Goal: Task Accomplishment & Management: Use online tool/utility

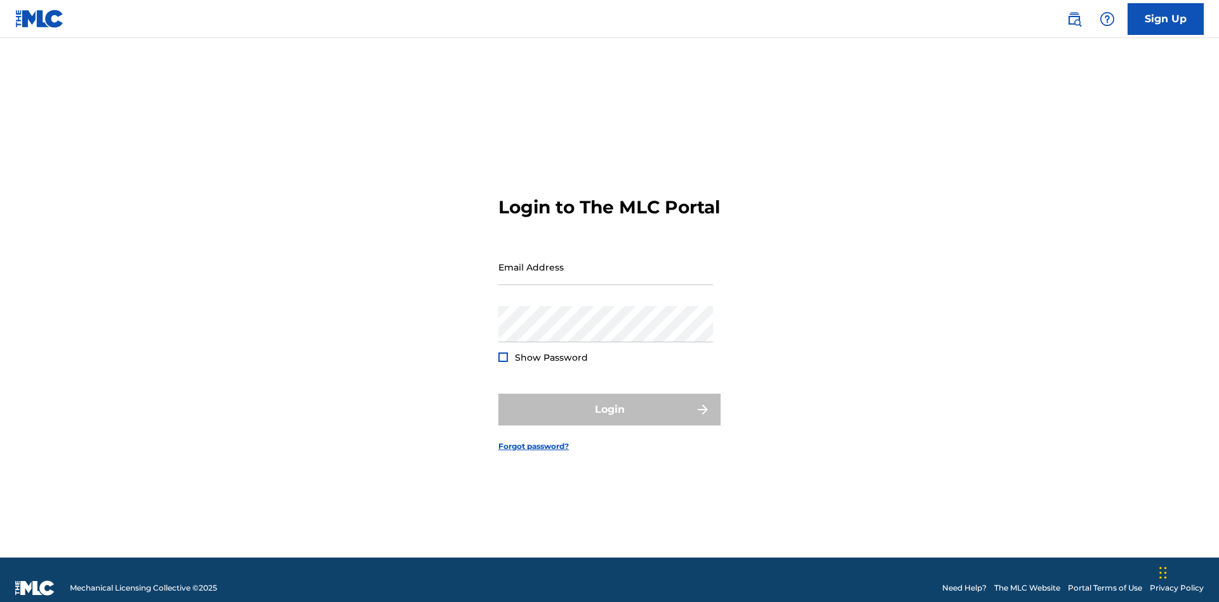
scroll to position [17, 0]
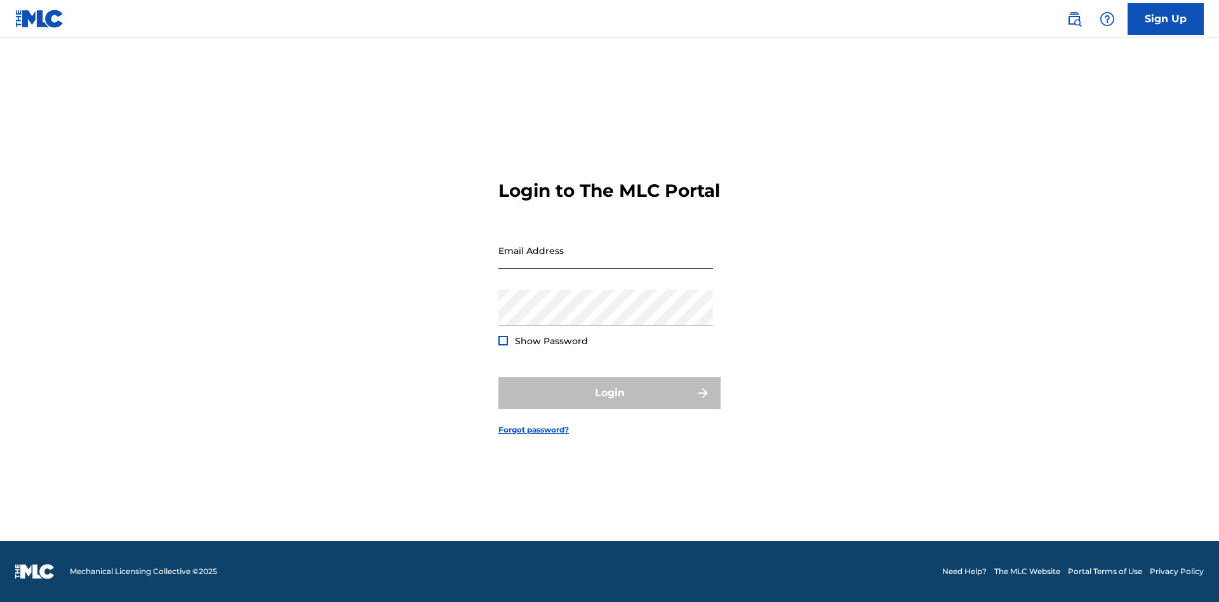
click at [606, 261] on input "Email Address" at bounding box center [605, 250] width 215 height 36
type input "[EMAIL_ADDRESS][DOMAIN_NAME]"
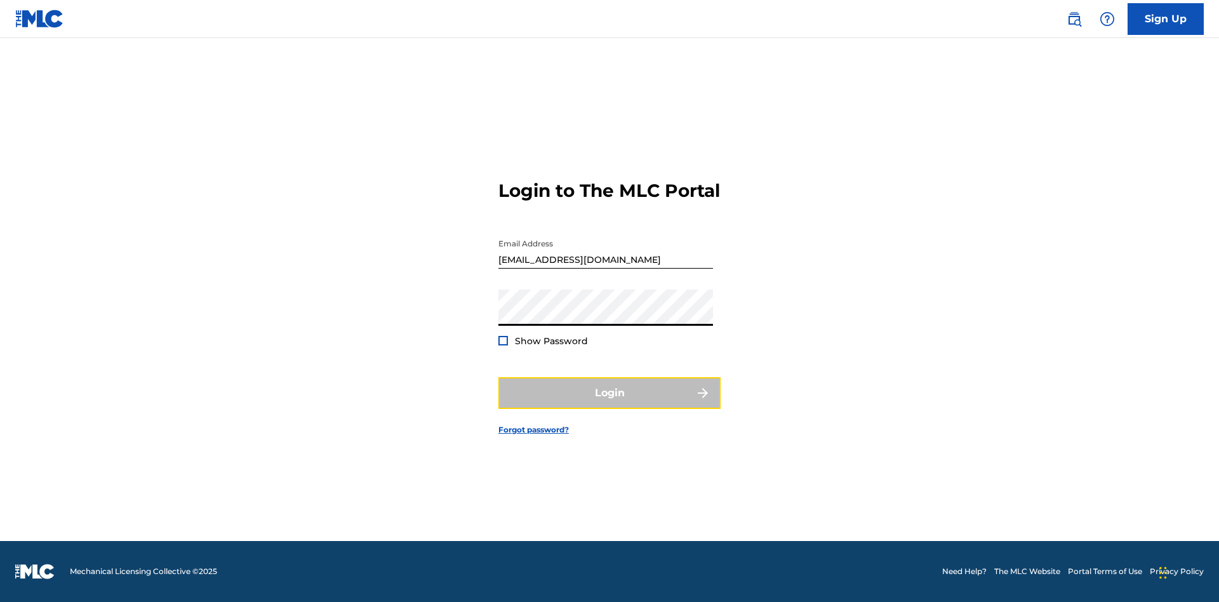
click at [609, 404] on button "Login" at bounding box center [609, 393] width 222 height 32
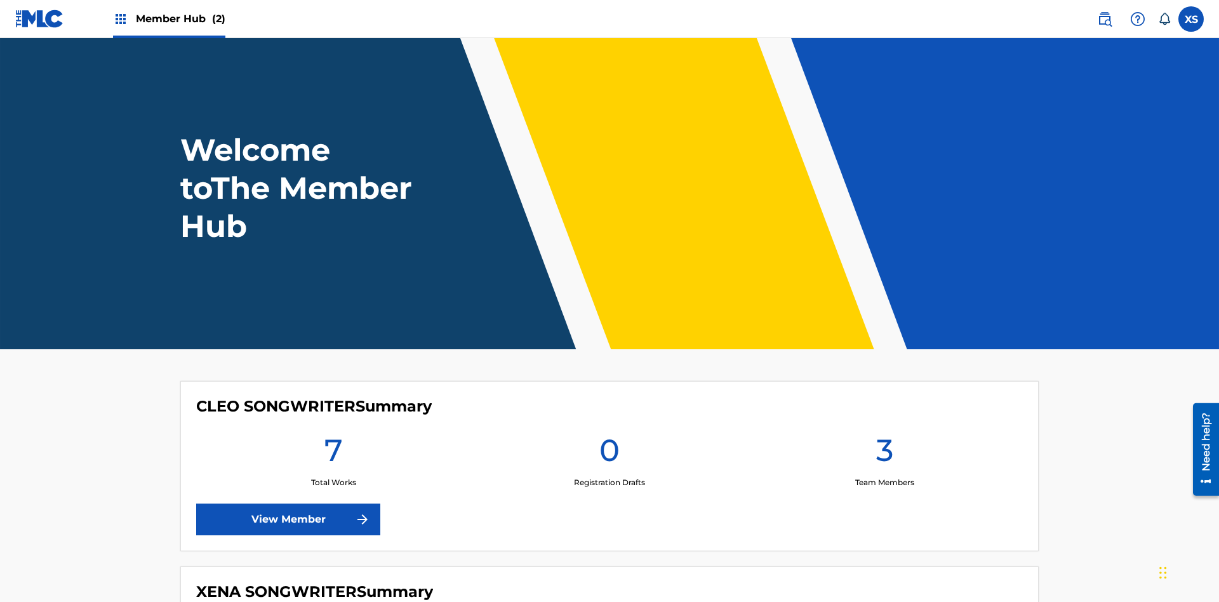
click at [180, 18] on span "Member Hub (2)" at bounding box center [181, 18] width 90 height 15
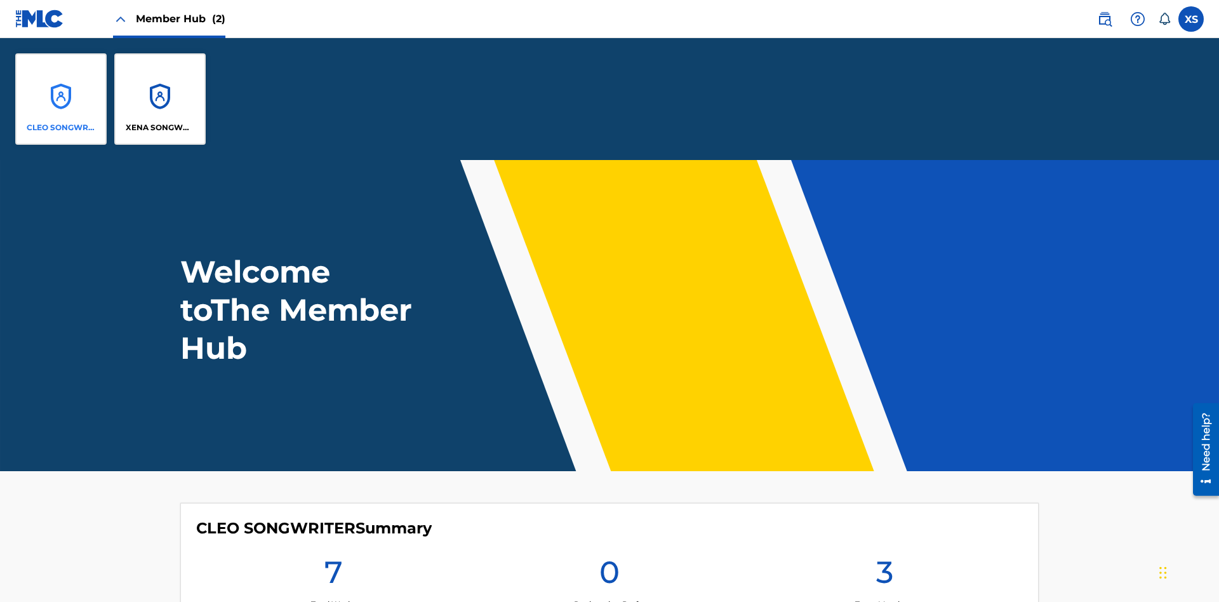
click at [61, 128] on p "CLEO SONGWRITER" at bounding box center [61, 127] width 69 height 11
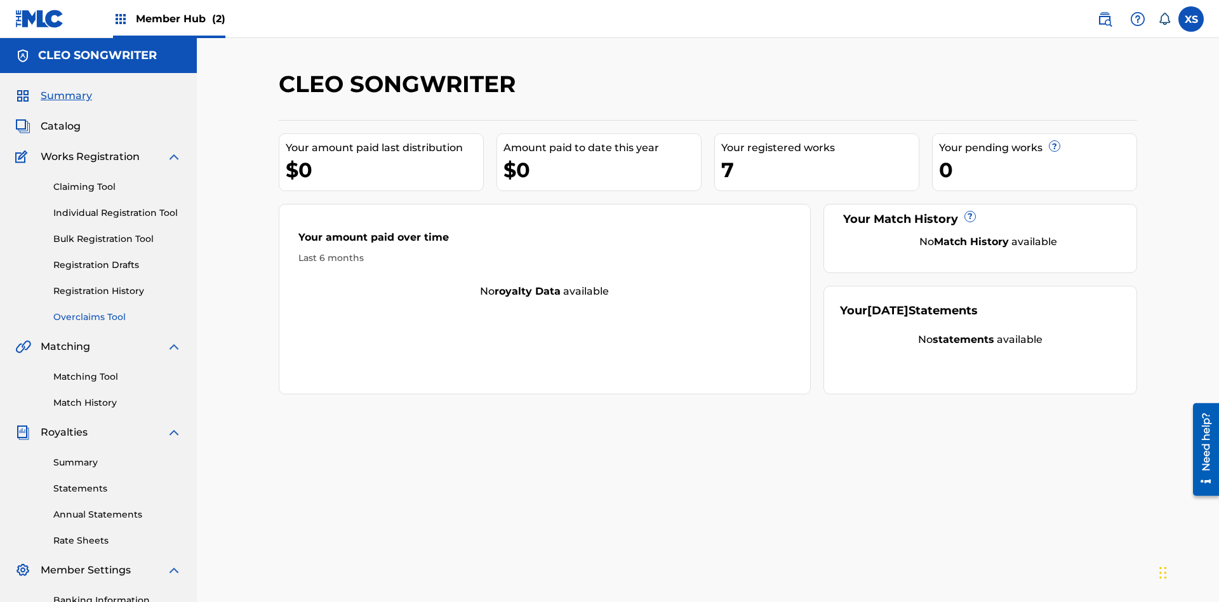
click at [117, 310] on link "Overclaims Tool" at bounding box center [117, 316] width 128 height 13
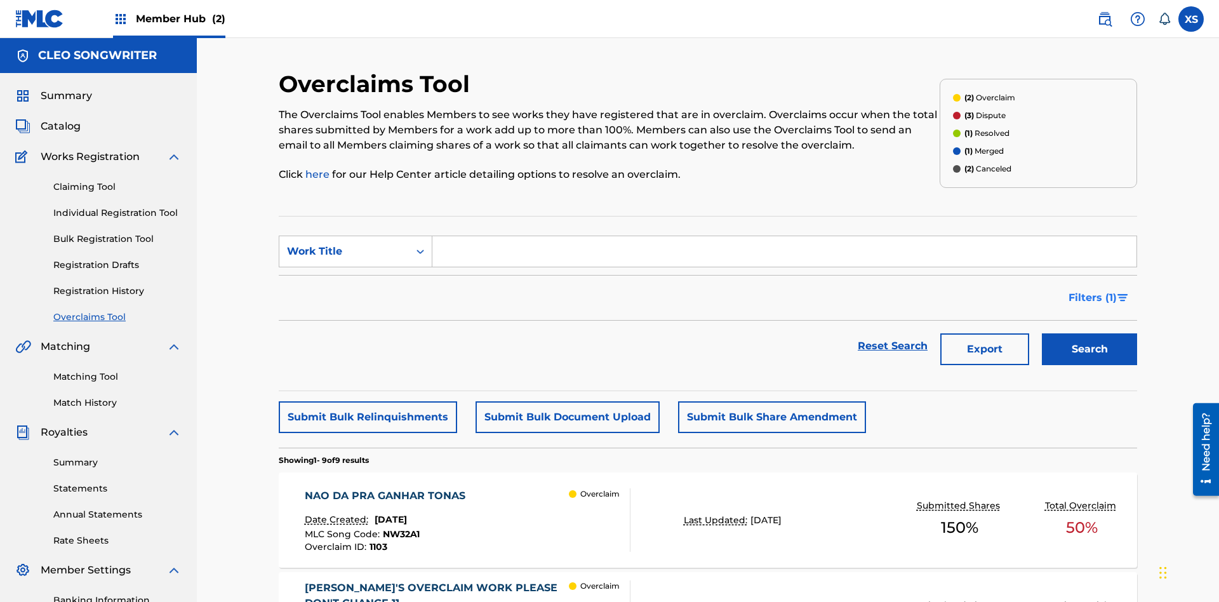
click at [1092, 290] on span "Filters ( 1 )" at bounding box center [1092, 297] width 48 height 15
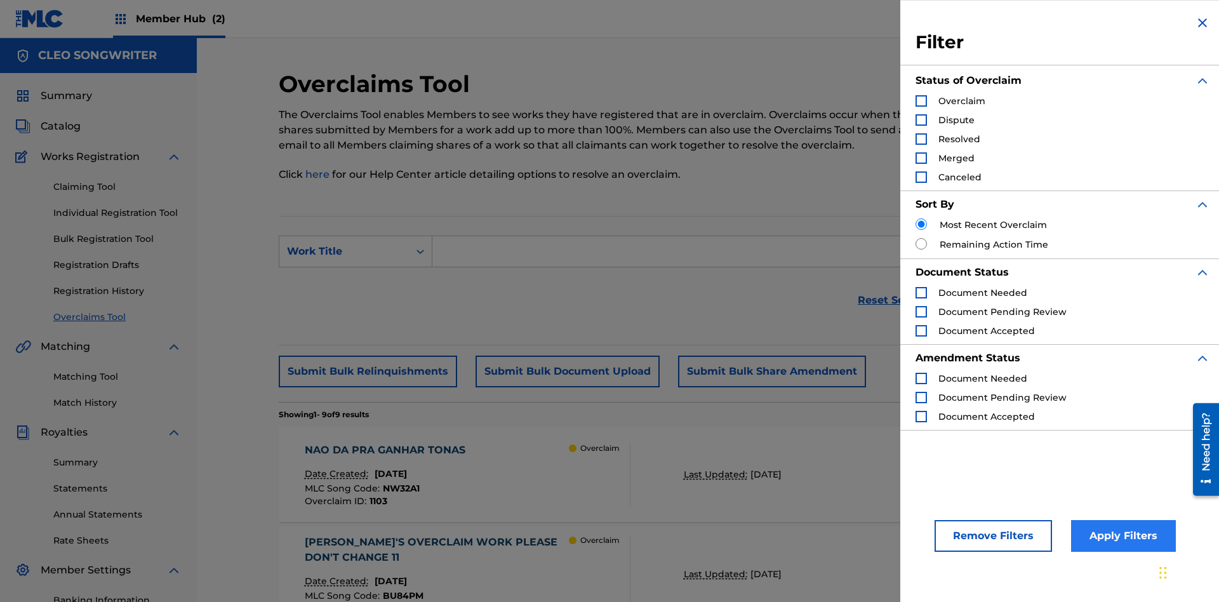
click at [921, 101] on div "Search Form" at bounding box center [920, 100] width 11 height 11
click at [1121, 536] on button "Apply Filters" at bounding box center [1123, 536] width 105 height 32
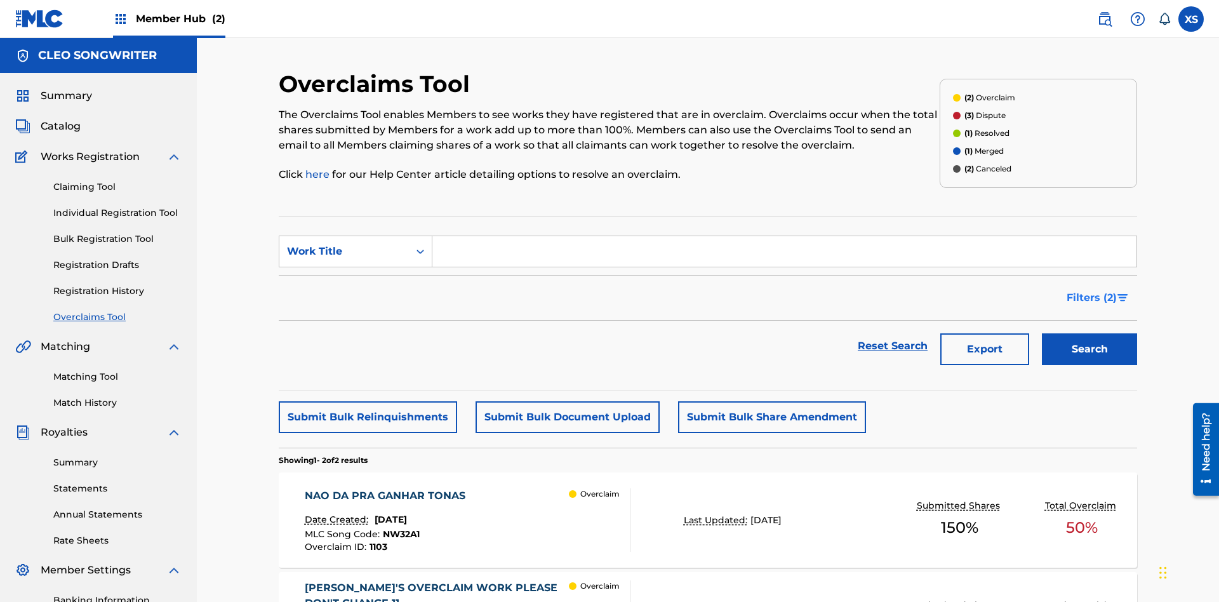
click at [1092, 290] on span "Filters ( 2 )" at bounding box center [1092, 297] width 50 height 15
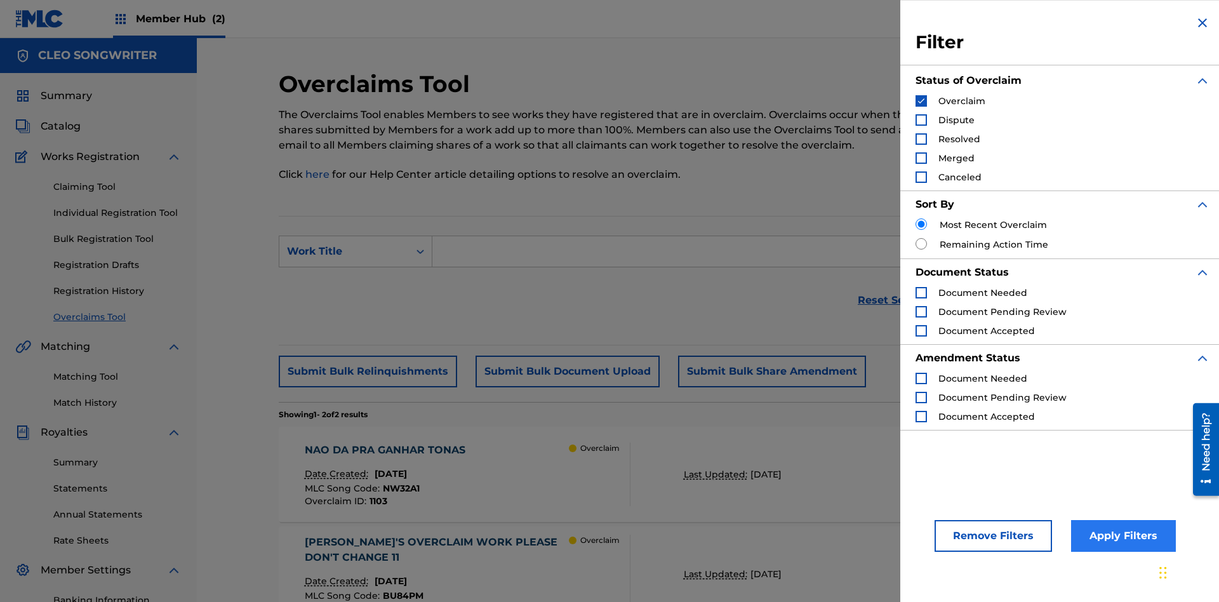
click at [921, 101] on img "Search Form" at bounding box center [921, 101] width 9 height 9
click at [921, 120] on div "Search Form" at bounding box center [920, 119] width 11 height 11
click at [1121, 536] on button "Apply Filters" at bounding box center [1123, 536] width 105 height 32
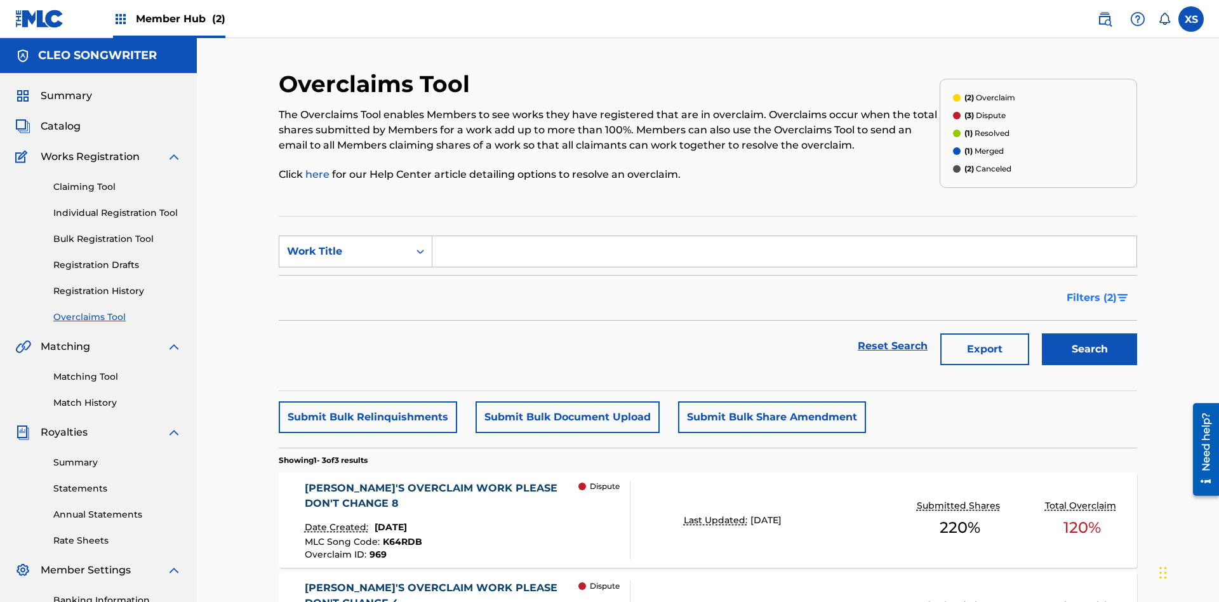
click at [1092, 290] on span "Filters ( 2 )" at bounding box center [1092, 297] width 50 height 15
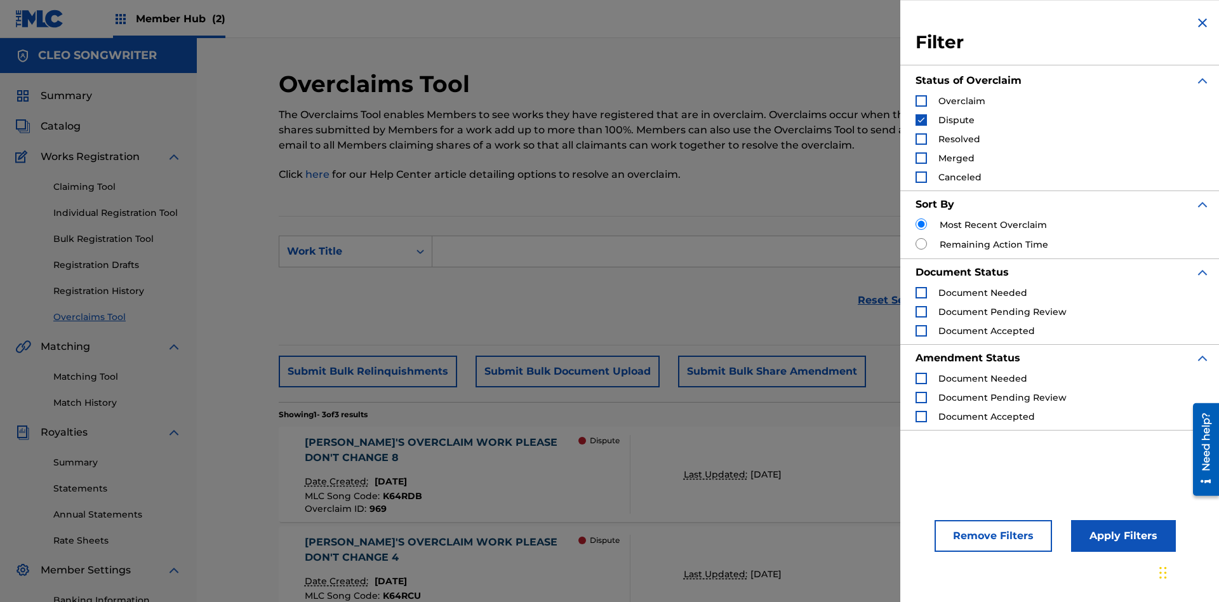
scroll to position [214, 0]
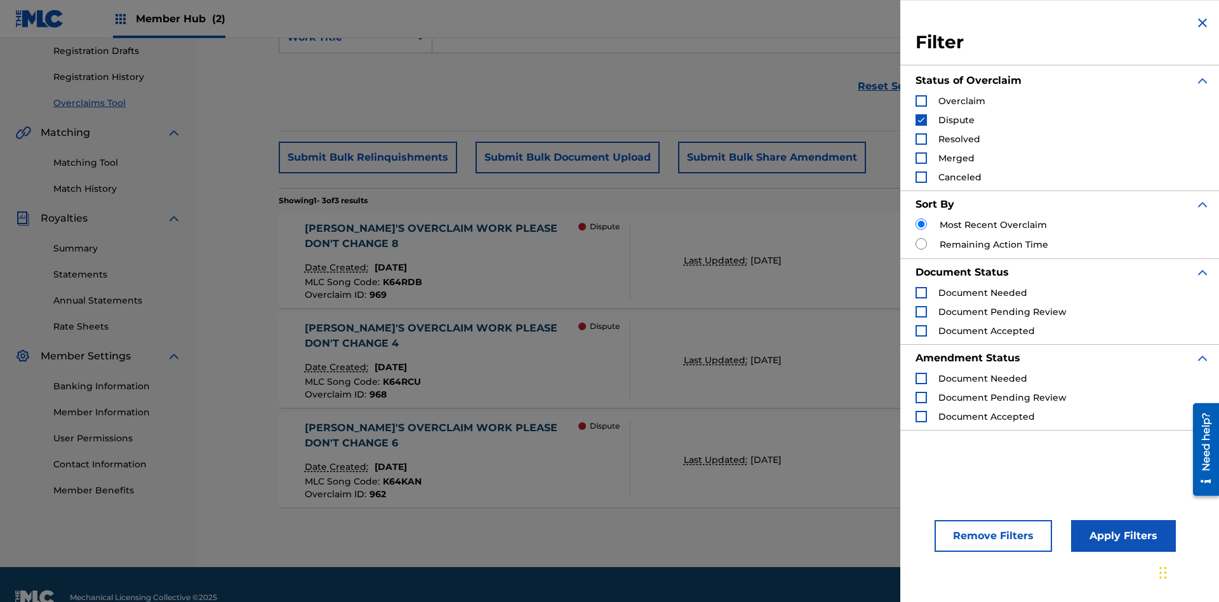
click at [921, 120] on img "Search Form" at bounding box center [921, 120] width 9 height 9
click at [921, 139] on div "Search Form" at bounding box center [920, 138] width 11 height 11
click at [1121, 536] on button "Apply Filters" at bounding box center [1123, 536] width 105 height 32
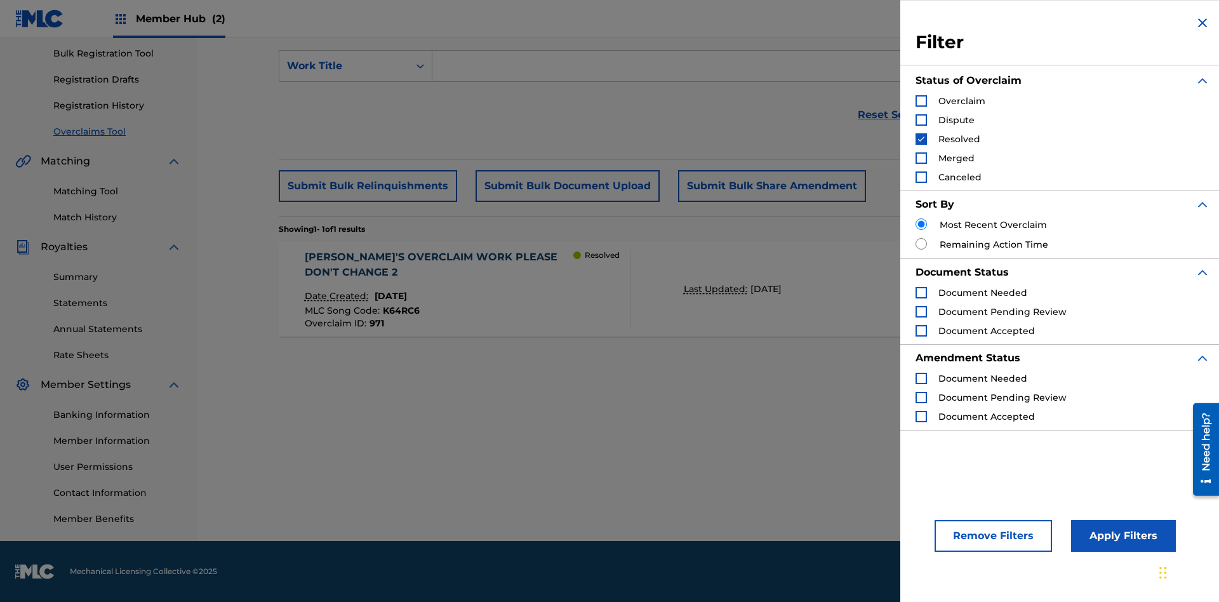
click at [921, 139] on img "Search Form" at bounding box center [921, 139] width 9 height 9
click at [921, 158] on div "Search Form" at bounding box center [920, 157] width 11 height 11
click at [1121, 536] on button "Apply Filters" at bounding box center [1123, 536] width 105 height 32
